Goal: Check status: Check status

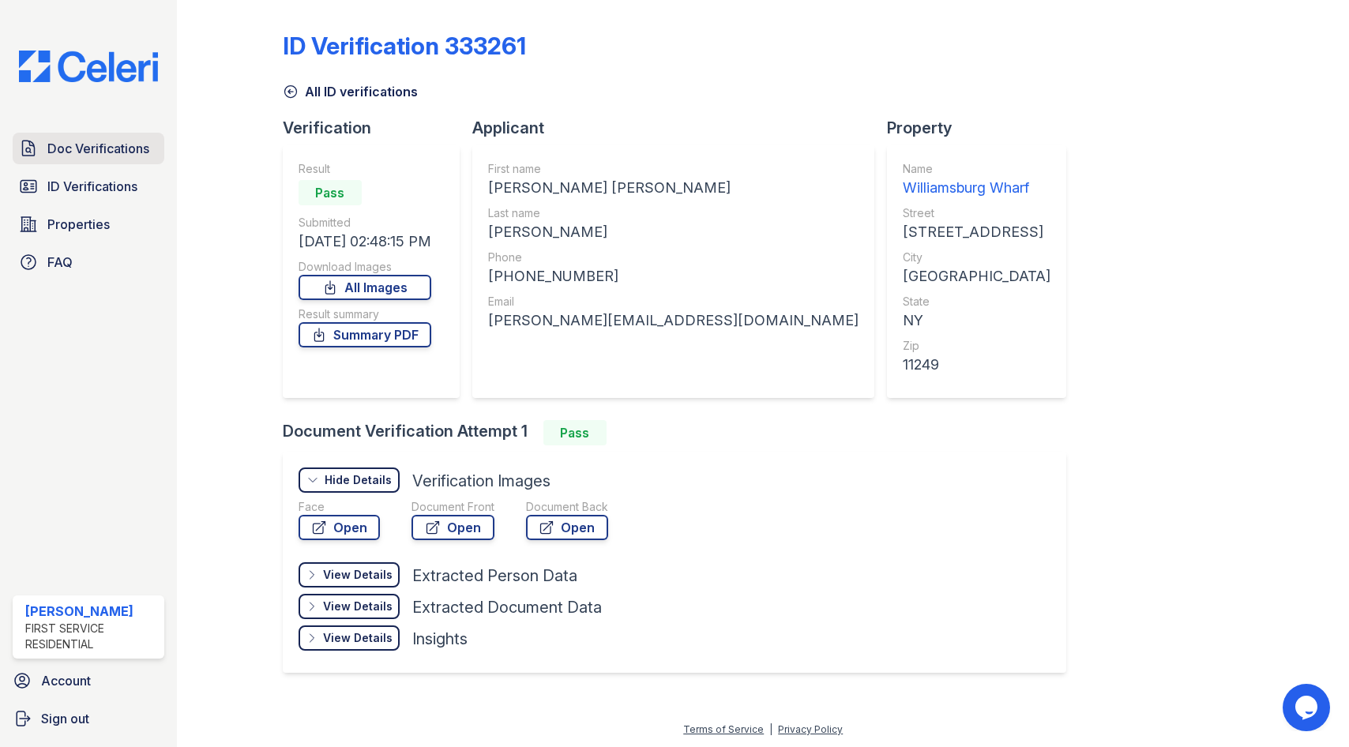
drag, startPoint x: 118, startPoint y: 156, endPoint x: 131, endPoint y: 158, distance: 13.5
click at [118, 156] on span "Doc Verifications" at bounding box center [98, 148] width 102 height 19
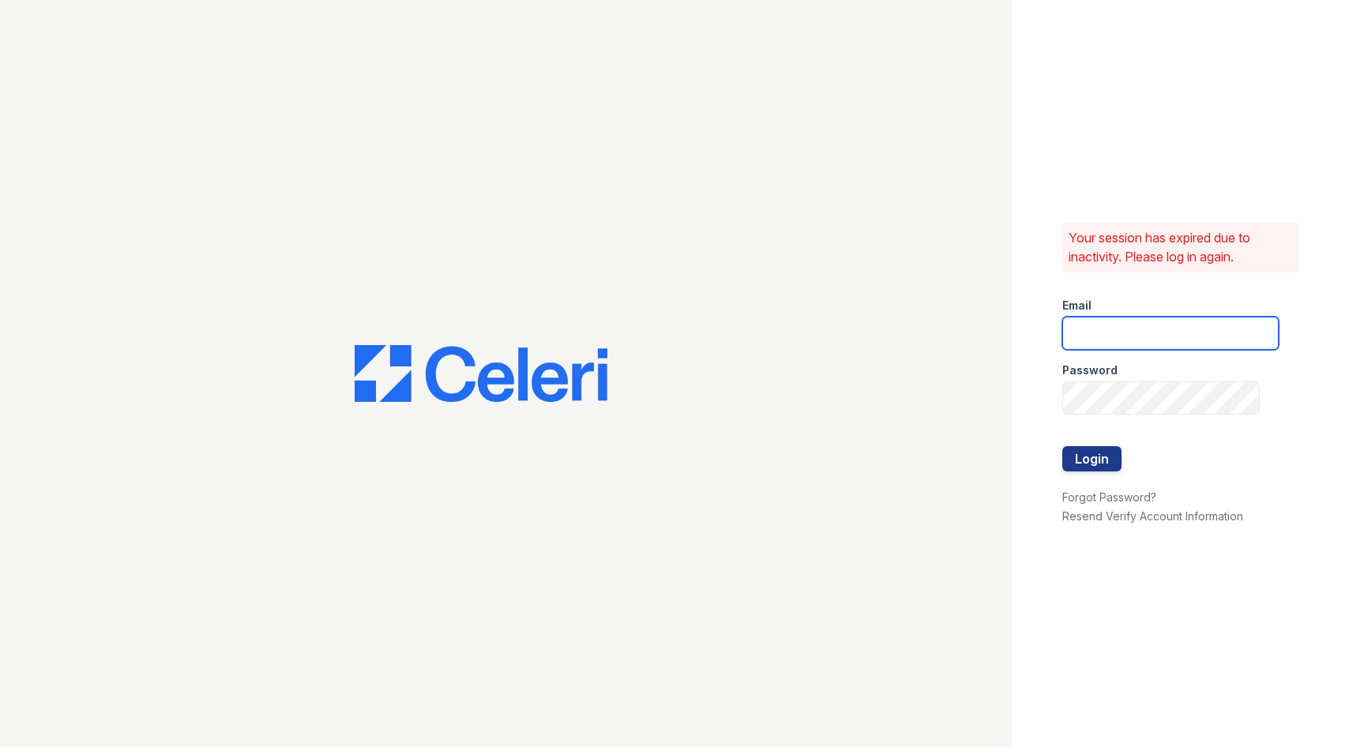
type input "Mindy.Singh@corcoran.com"
click at [1101, 455] on button "Login" at bounding box center [1091, 458] width 59 height 25
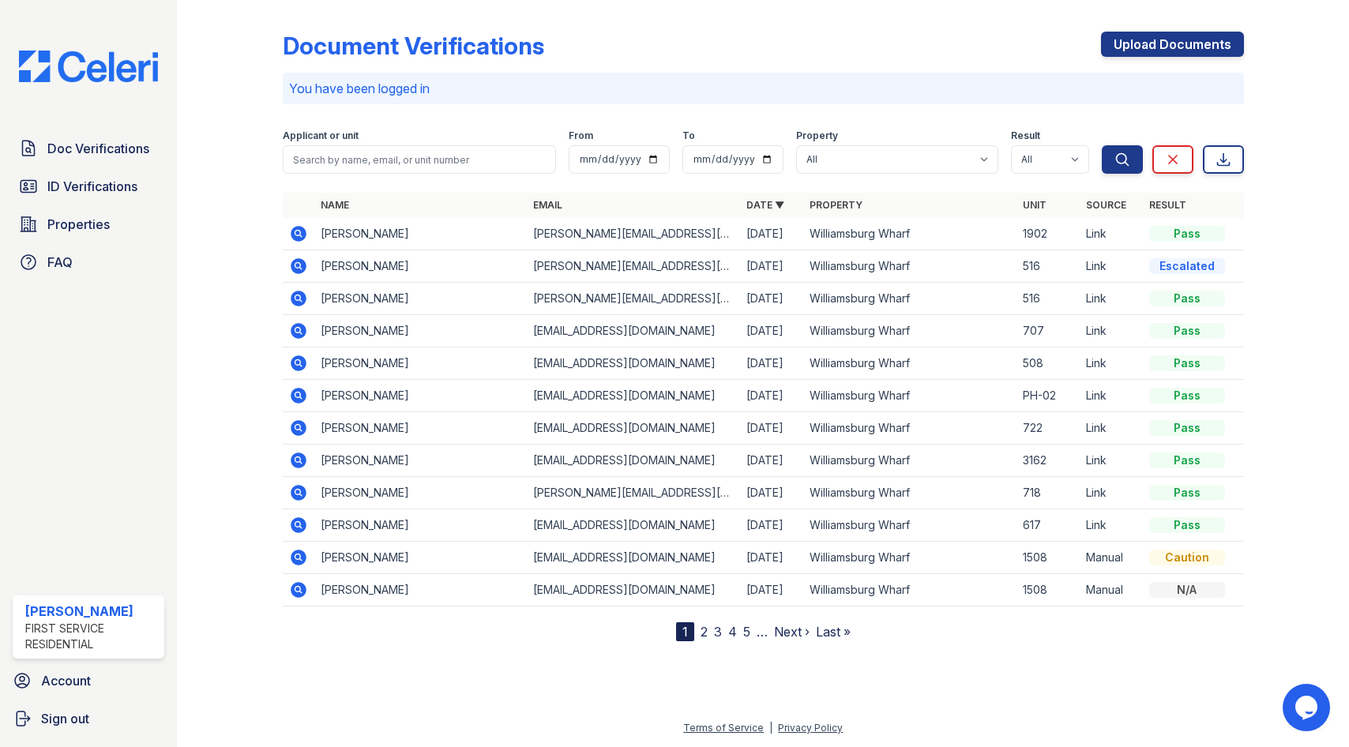
click at [302, 267] on icon at bounding box center [299, 266] width 16 height 16
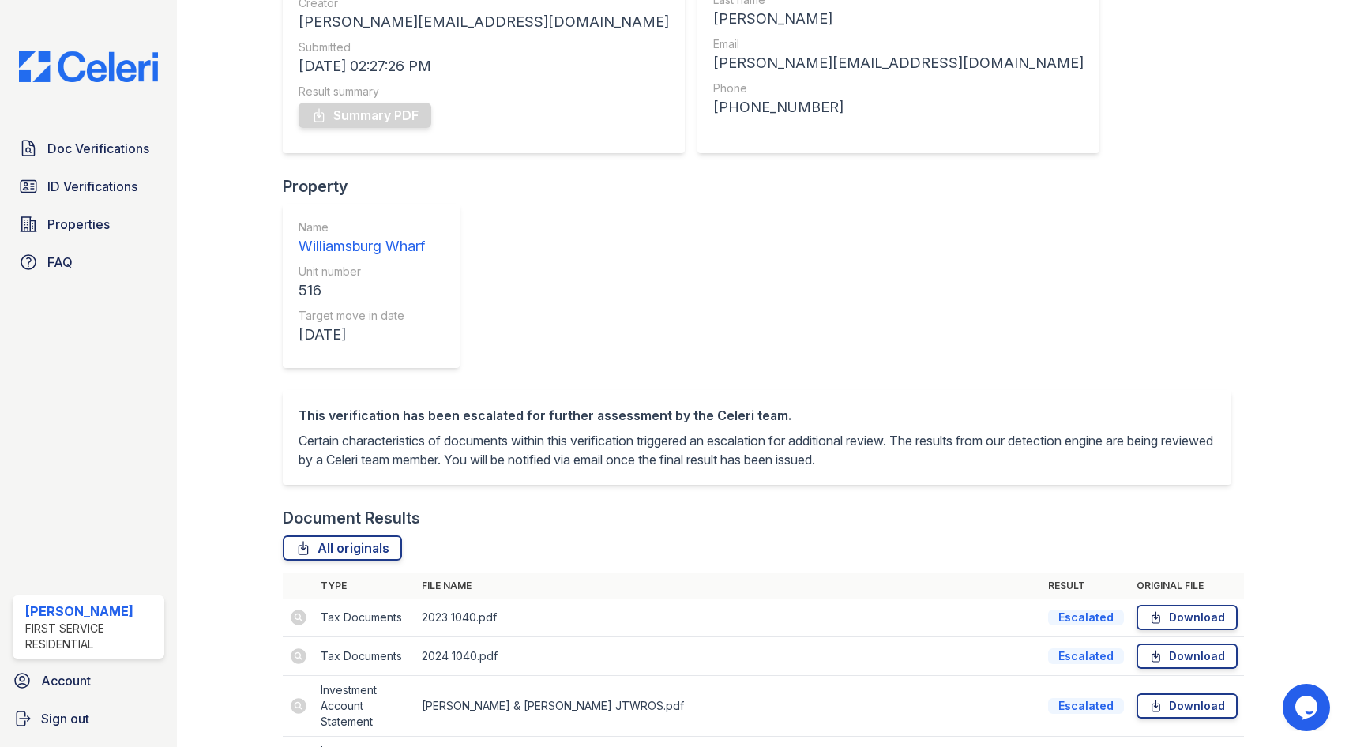
scroll to position [215, 0]
click at [383, 95] on div "Result summary" at bounding box center [484, 90] width 370 height 16
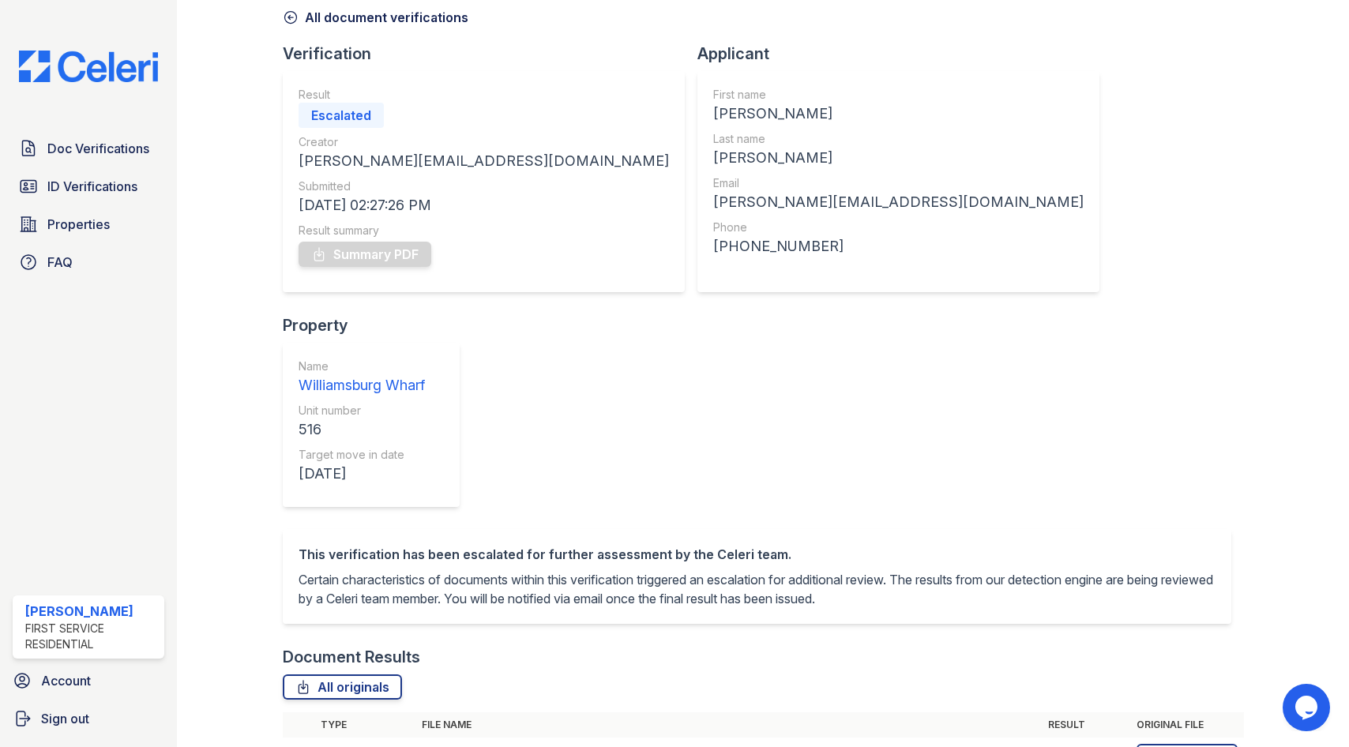
scroll to position [0, 0]
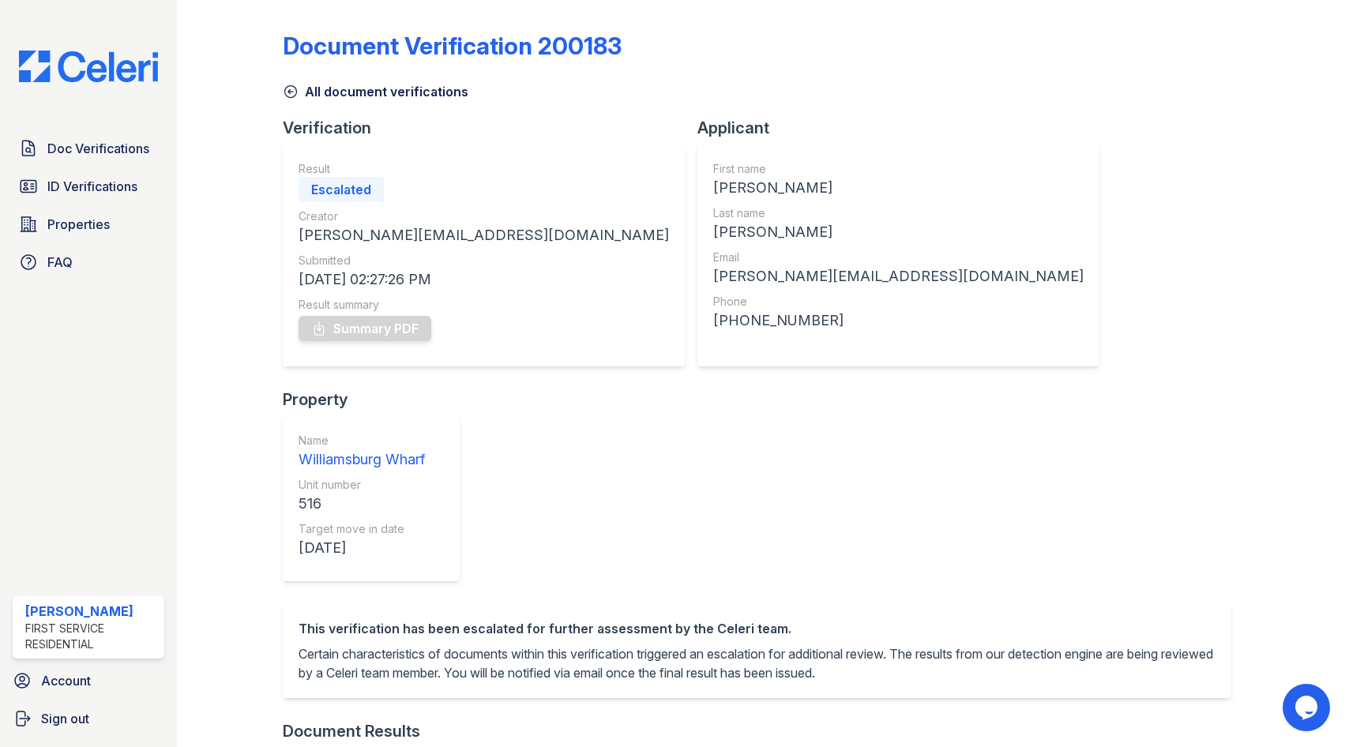
click at [287, 93] on icon at bounding box center [291, 92] width 16 height 16
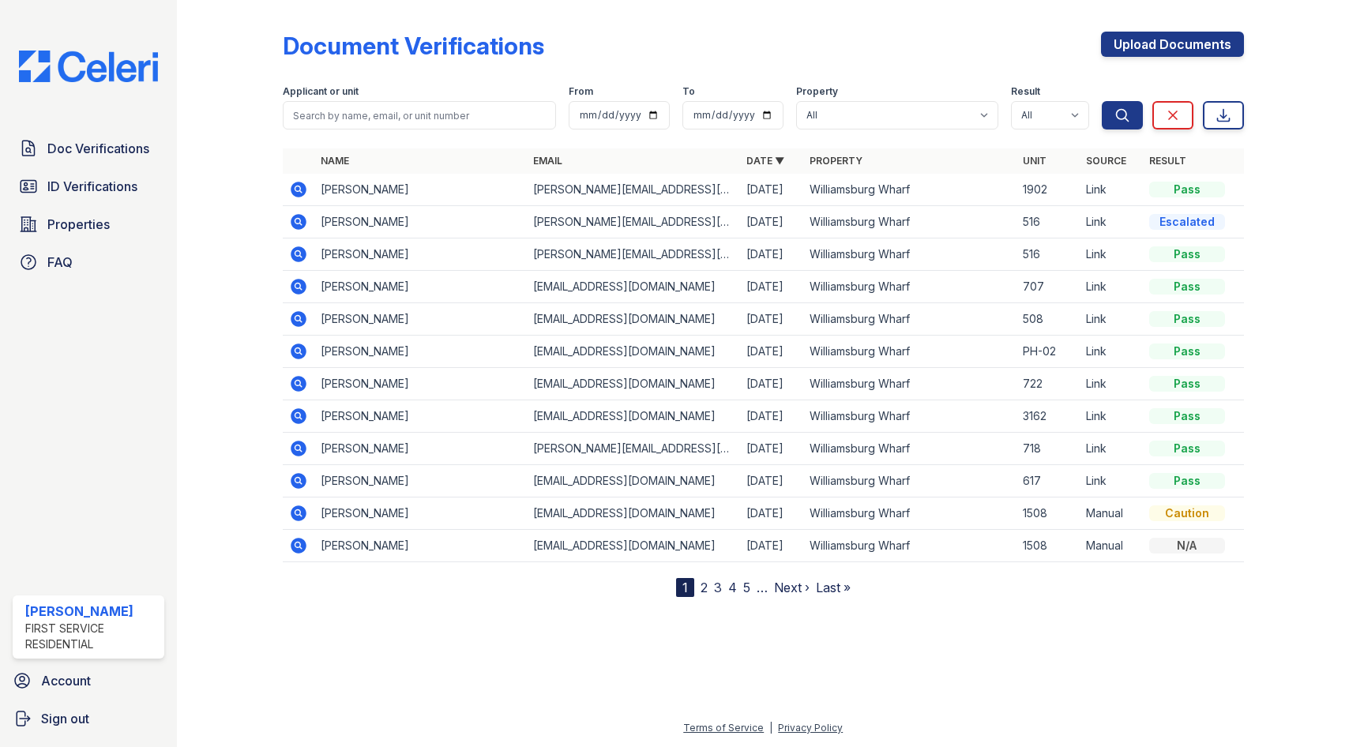
click at [302, 254] on icon at bounding box center [299, 254] width 16 height 16
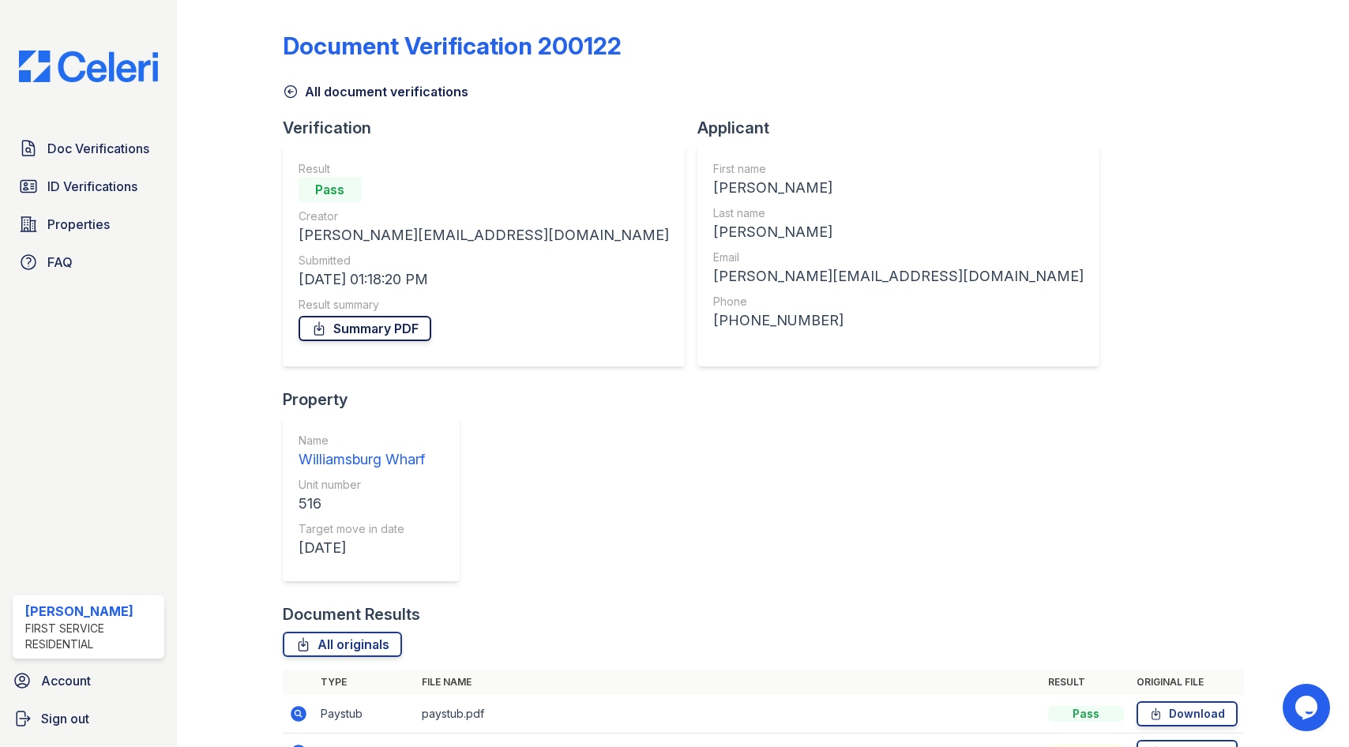
click at [399, 321] on link "Summary PDF" at bounding box center [365, 328] width 133 height 25
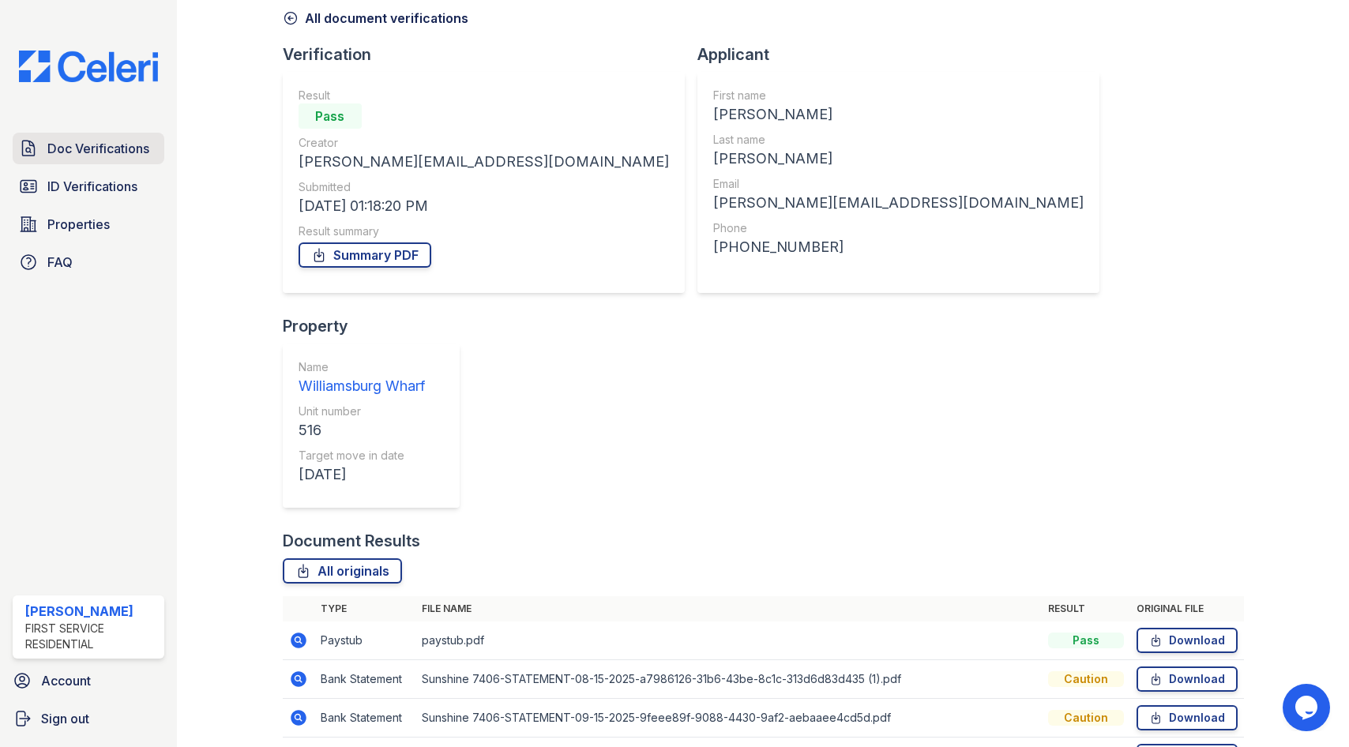
click at [116, 140] on span "Doc Verifications" at bounding box center [98, 148] width 102 height 19
